Goal: Answer question/provide support: Share knowledge or assist other users

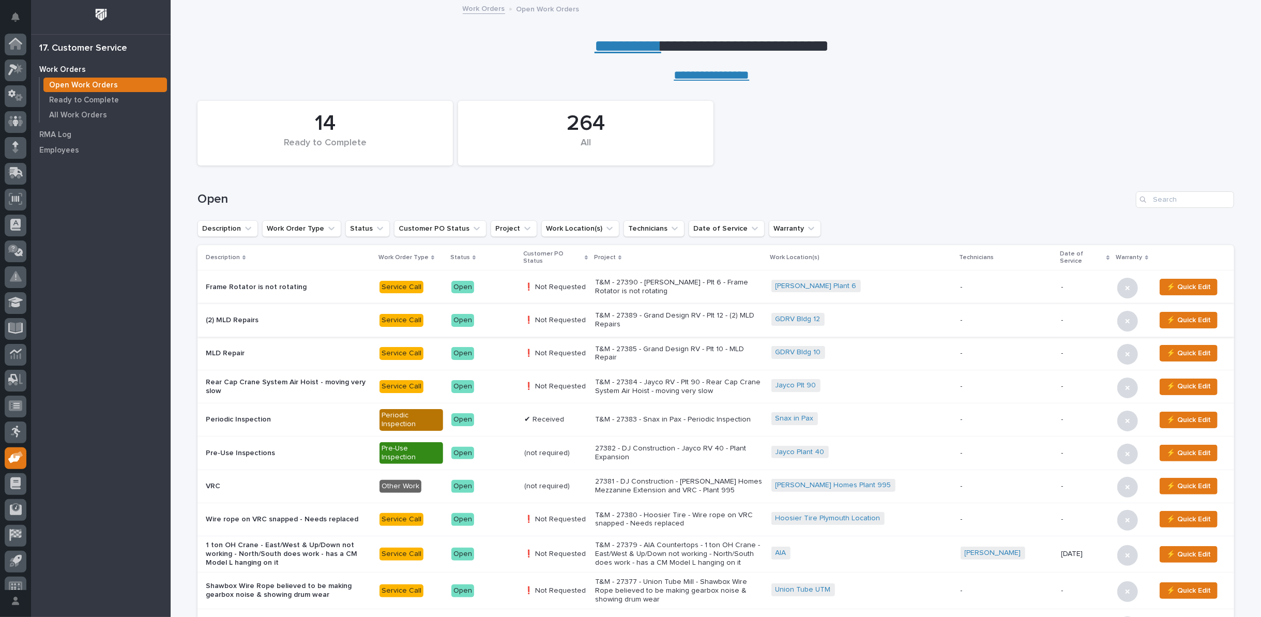
scroll to position [11, 0]
click at [1161, 190] on div "Open" at bounding box center [716, 196] width 1037 height 50
click at [1187, 202] on input "Search" at bounding box center [1185, 199] width 98 height 17
type input "27364"
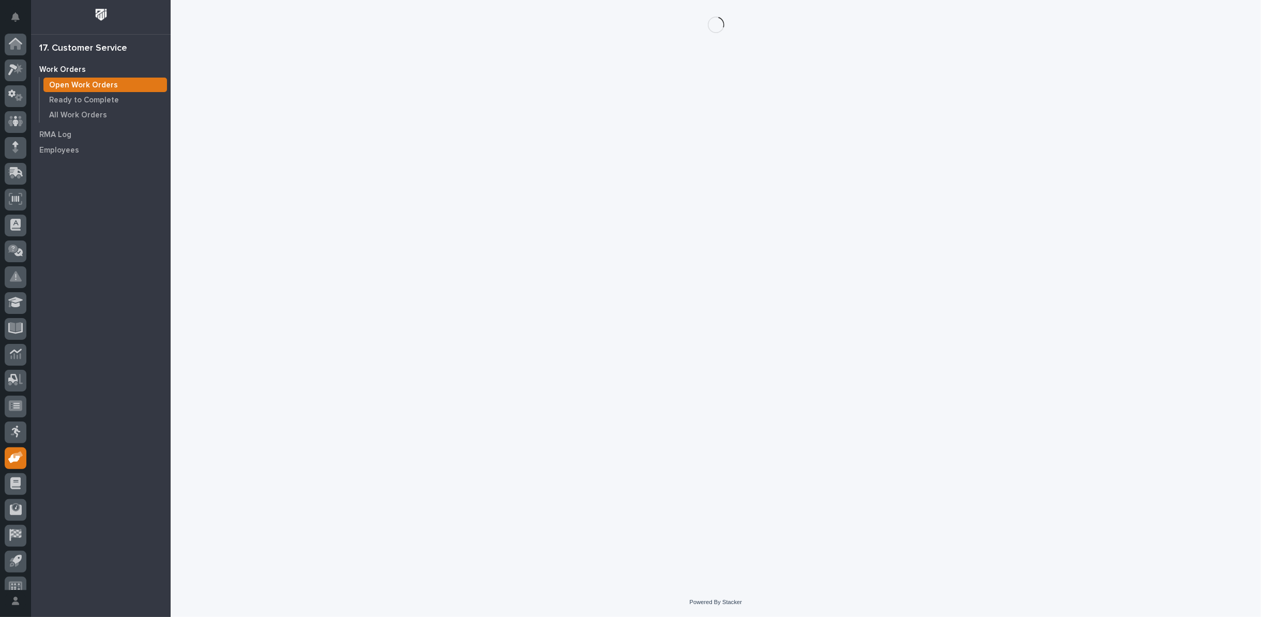
scroll to position [11, 0]
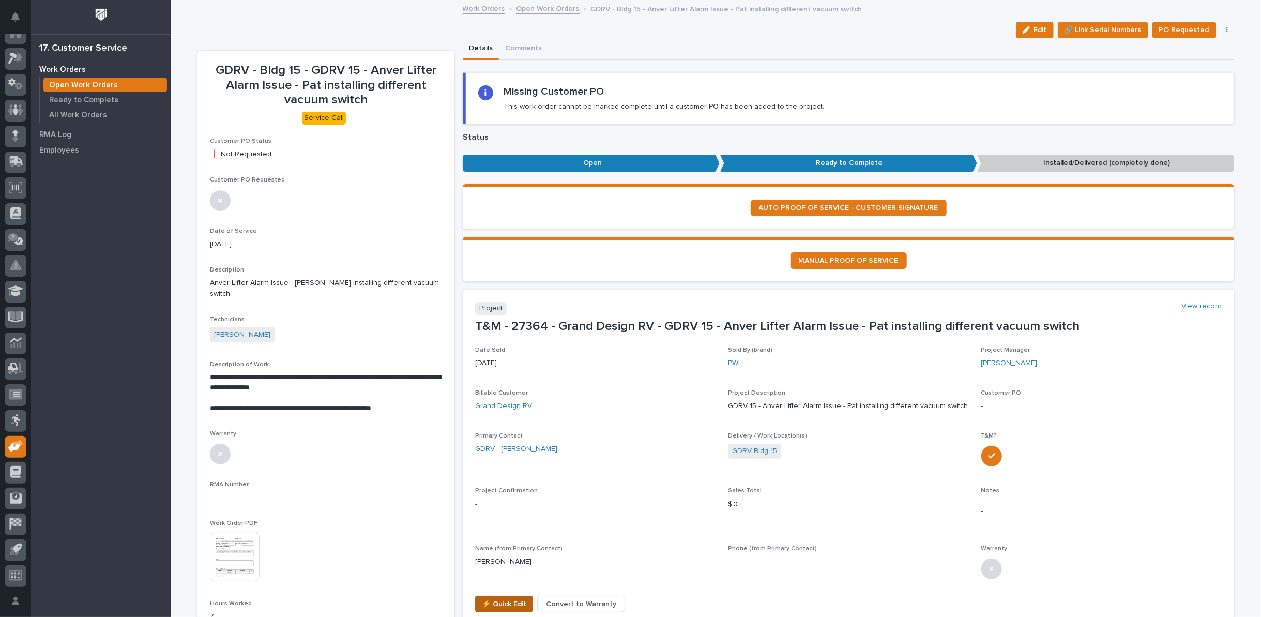
click at [491, 599] on span "⚡ Quick Edit" at bounding box center [504, 604] width 44 height 12
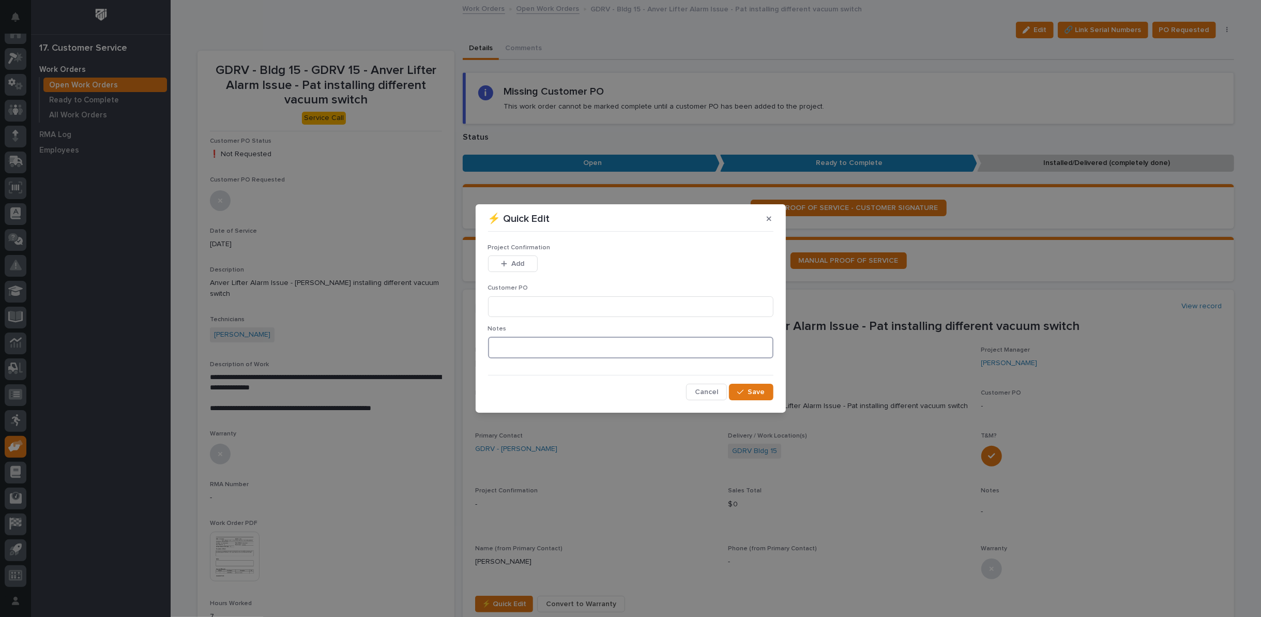
click at [561, 354] on textarea at bounding box center [630, 348] width 285 height 22
type textarea "*********"
click at [751, 390] on span "Save" at bounding box center [756, 391] width 17 height 9
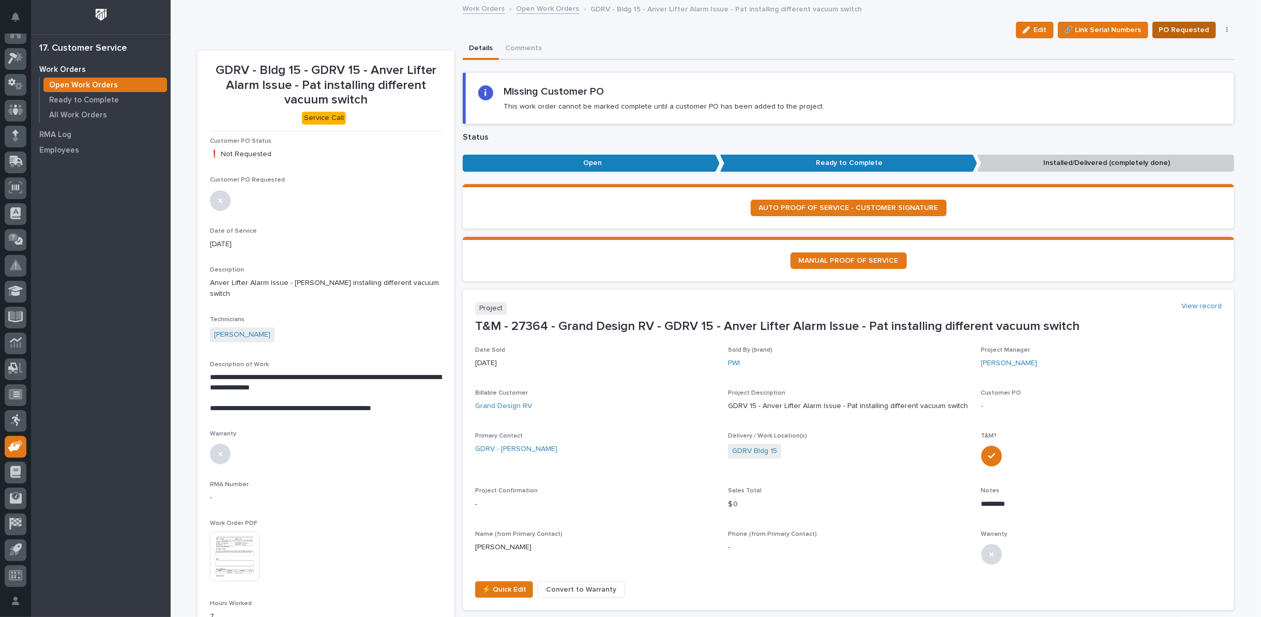
click at [1176, 32] on span "PO Requested" at bounding box center [1184, 30] width 50 height 12
click at [527, 10] on link "Open Work Orders" at bounding box center [548, 8] width 63 height 12
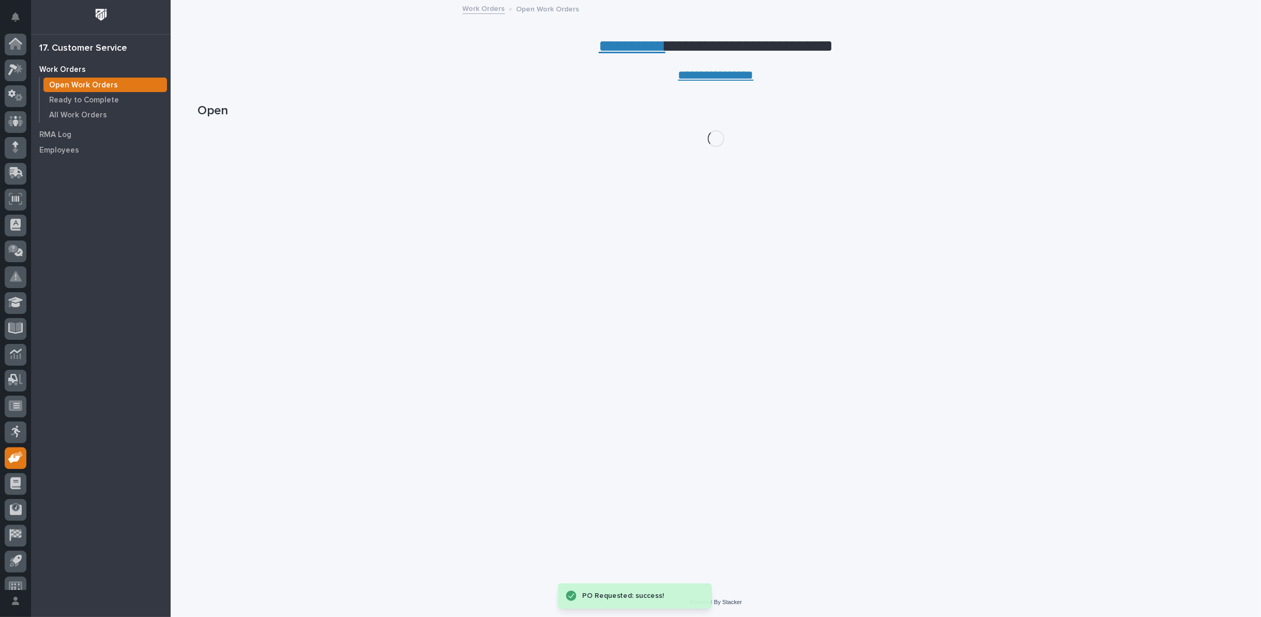
scroll to position [11, 0]
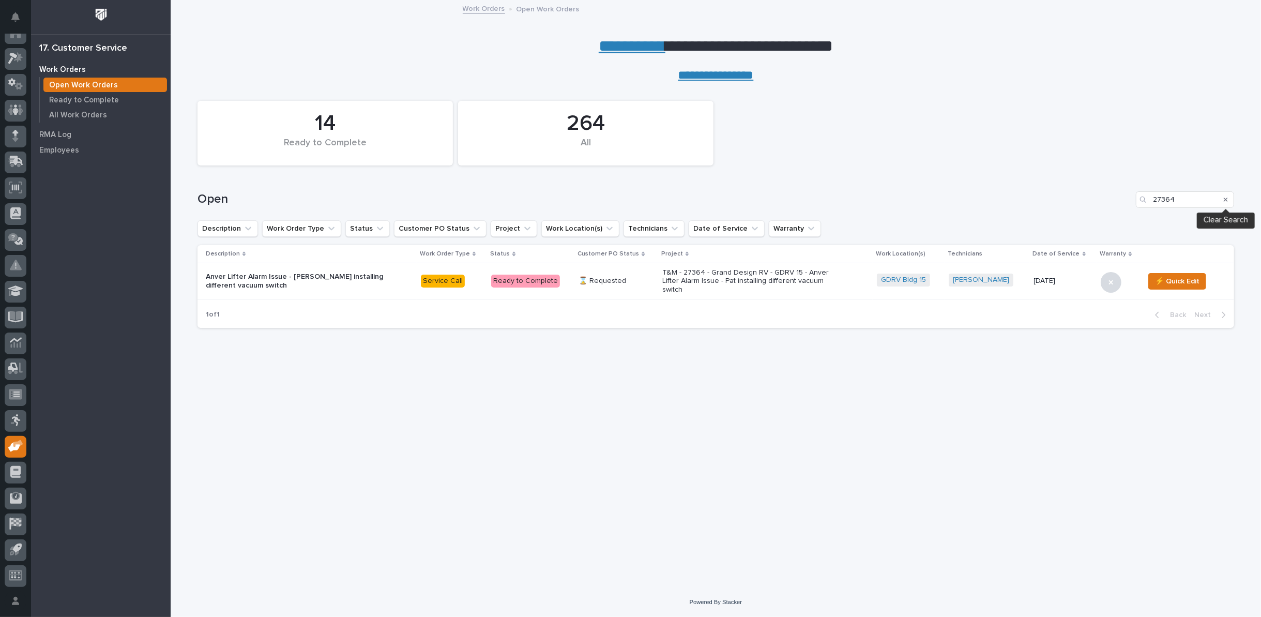
click at [1228, 199] on div "Search" at bounding box center [1226, 199] width 17 height 17
click at [1225, 199] on icon "Search" at bounding box center [1226, 200] width 4 height 6
